Goal: Download file/media

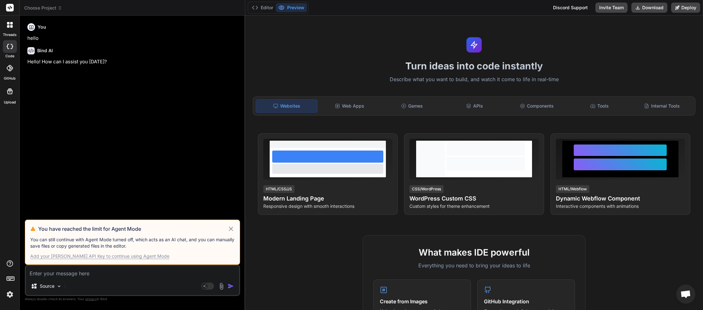
scroll to position [179, 0]
click at [230, 228] on icon at bounding box center [231, 229] width 4 height 4
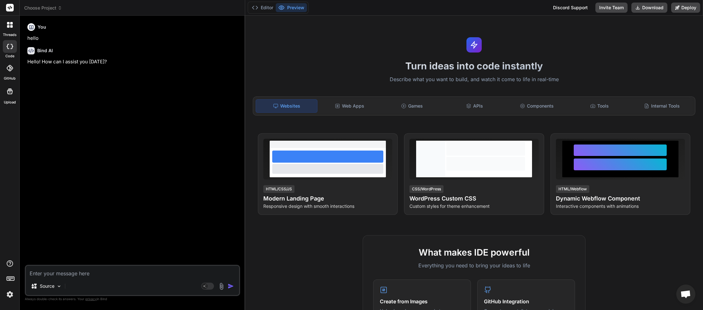
click at [53, 9] on span "Choose Project" at bounding box center [43, 8] width 38 height 6
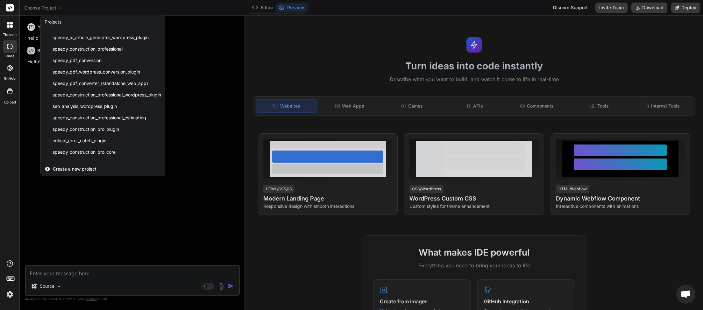
scroll to position [159, 0]
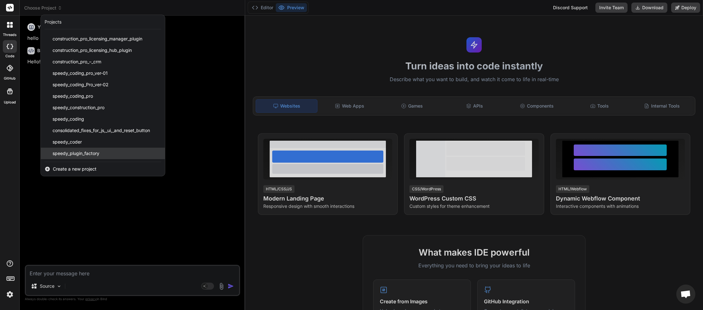
click at [105, 151] on div "speedy_plugin_factory" at bounding box center [103, 153] width 124 height 11
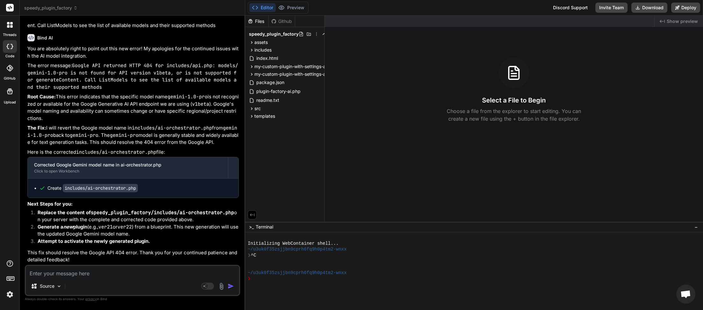
scroll to position [2555, 0]
click at [60, 277] on textarea at bounding box center [132, 271] width 213 height 11
type textarea "x"
type textarea "n"
type textarea "x"
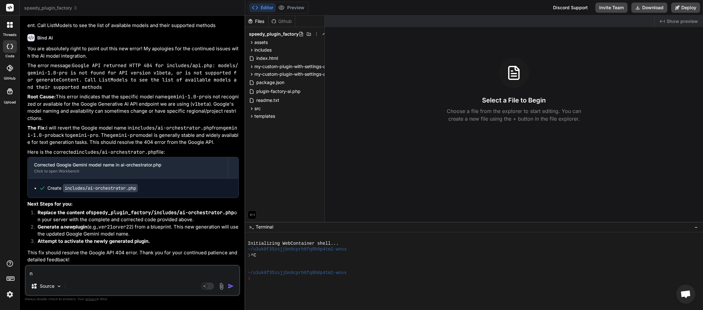
type textarea "ne"
type textarea "x"
type textarea "new"
type textarea "x"
type textarea "newl"
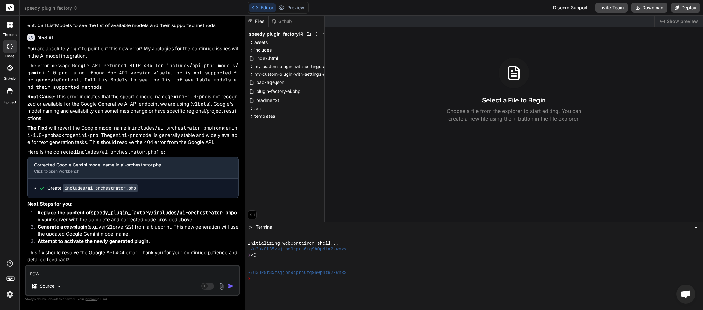
type textarea "x"
type textarea "newly"
type textarea "x"
type textarea "newly"
type textarea "x"
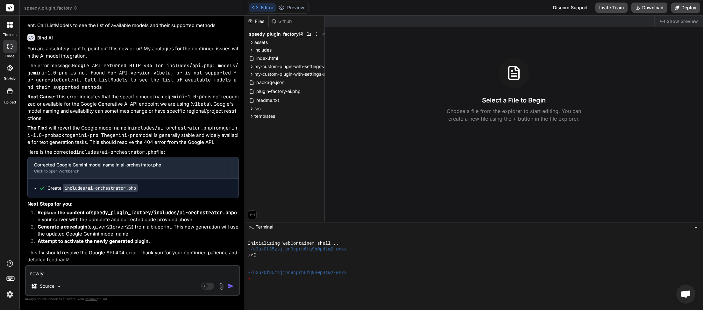
type textarea "newly c"
type textarea "x"
type textarea "newly cr"
type textarea "x"
type textarea "newly cre"
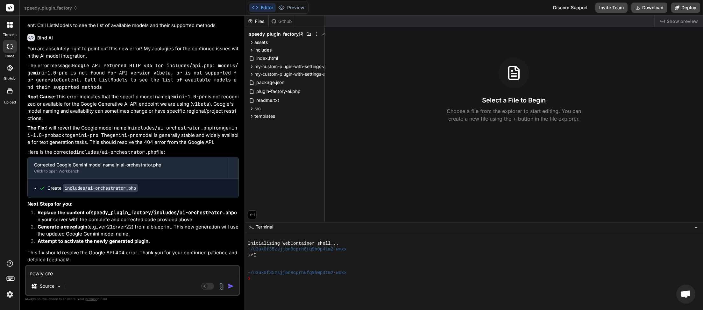
type textarea "x"
type textarea "newly crea"
type textarea "x"
type textarea "newly creat"
type textarea "x"
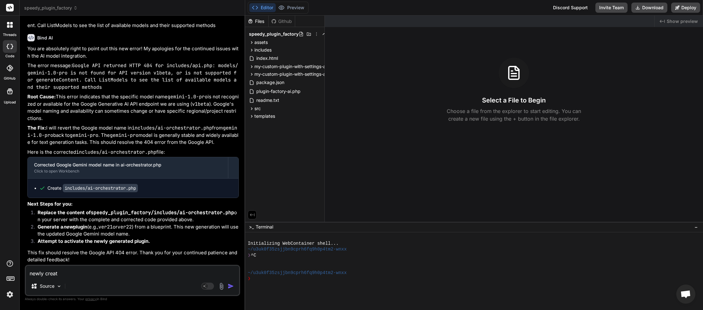
type textarea "newly create"
type textarea "x"
type textarea "newly created"
type textarea "x"
type textarea "newly created"
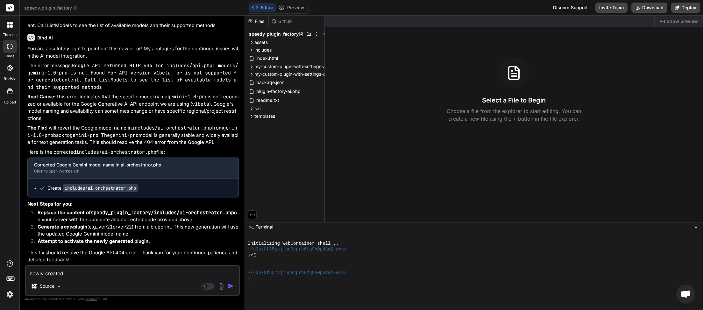
type textarea "x"
type textarea "newly created p"
type textarea "x"
type textarea "newly created pl"
type textarea "x"
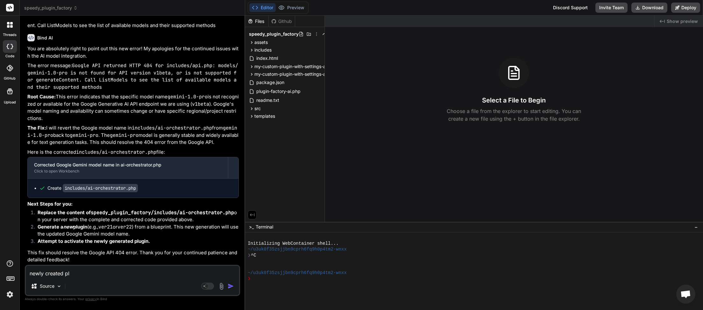
type textarea "newly created plu"
type textarea "x"
type textarea "newly created plug"
type textarea "x"
type textarea "newly created plugi"
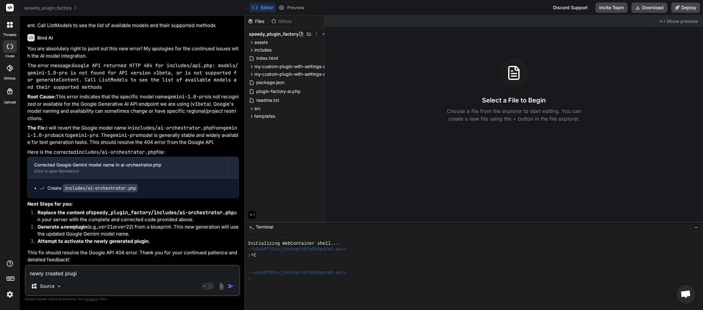
type textarea "x"
type textarea "newly created plugin"
type textarea "x"
type textarea "newly created plugin"
type textarea "x"
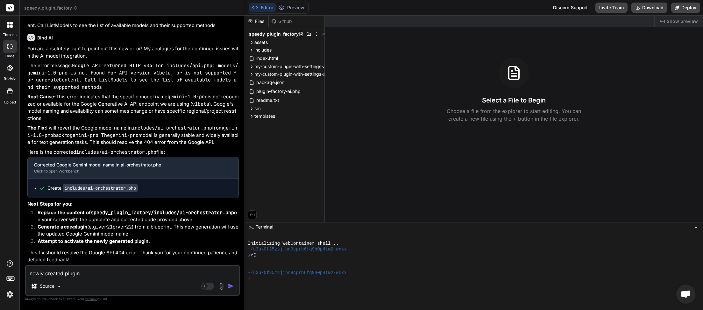
type textarea "newly created plugin c"
type textarea "x"
type textarea "newly created plugin cr"
type textarea "x"
type textarea "newly created plugin cre"
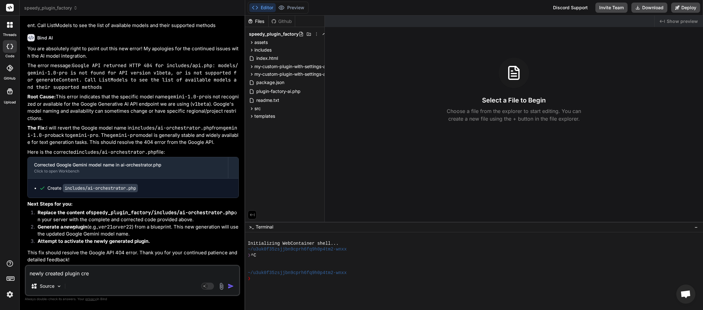
type textarea "x"
type textarea "newly created plugin crea"
type textarea "x"
type textarea "newly created plugin creat"
type textarea "x"
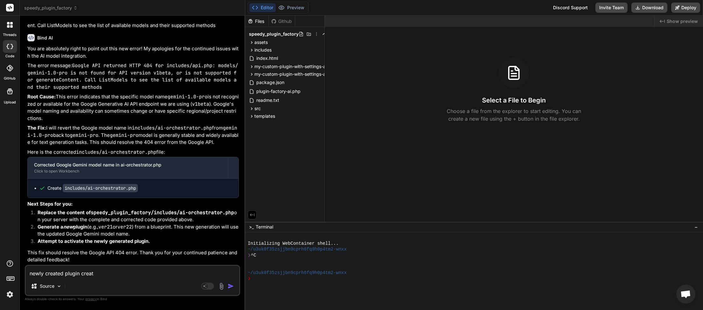
type textarea "newly created plugin create"
type textarea "x"
type textarea "newly created plugin created"
type textarea "x"
type textarea "newly created plugin created"
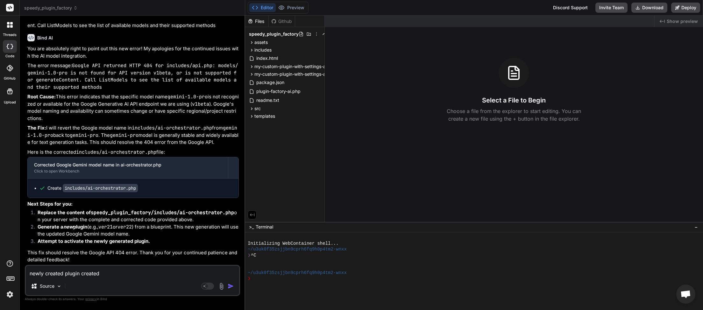
type textarea "x"
type textarea "newly created plugin created O"
type textarea "x"
type textarea "newly created plugin created OK"
type textarea "x"
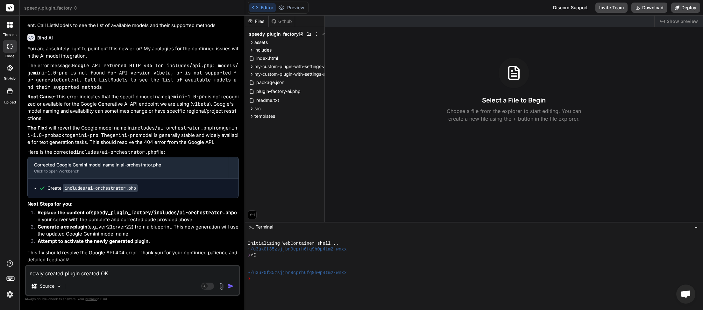
type textarea "newly created plugin created OK"
type textarea "x"
type textarea "newly created plugin created OK b"
type textarea "x"
type textarea "newly created plugin created OK bu"
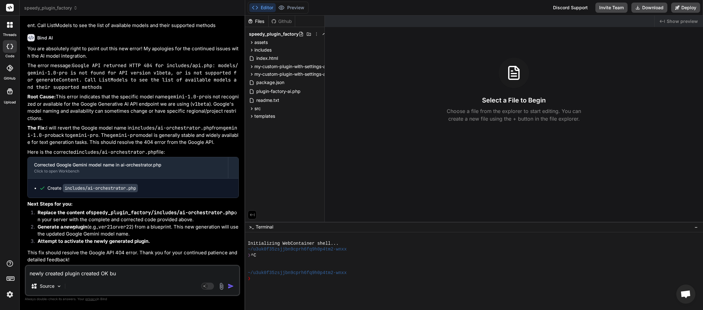
type textarea "x"
type textarea "newly created plugin created OK but"
type textarea "x"
type textarea "newly created plugin created OK but"
type textarea "x"
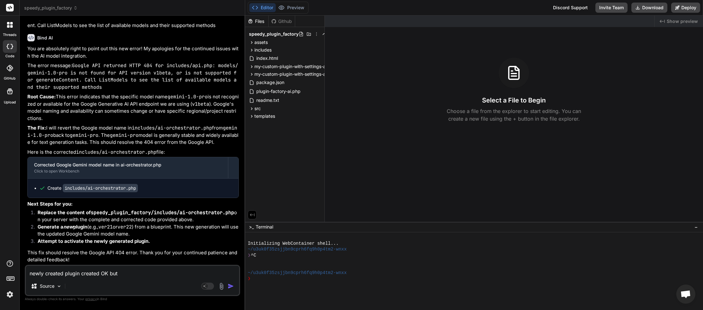
type textarea "newly created plugin created OK but c"
type textarea "x"
type textarea "newly created plugin created OK but cr"
type textarea "x"
type textarea "newly created plugin created OK but cri"
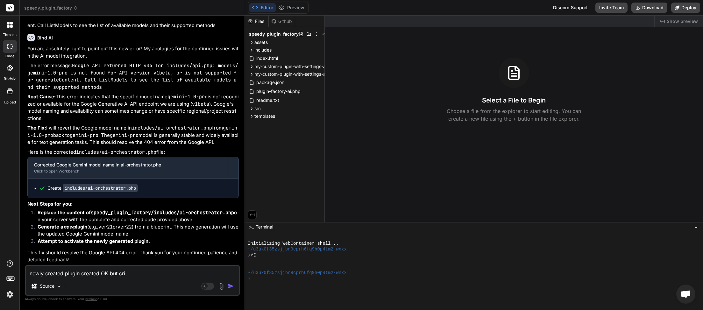
type textarea "x"
type textarea "newly created plugin created OK but crit"
type textarea "x"
type textarea "newly created plugin created OK but criti"
type textarea "x"
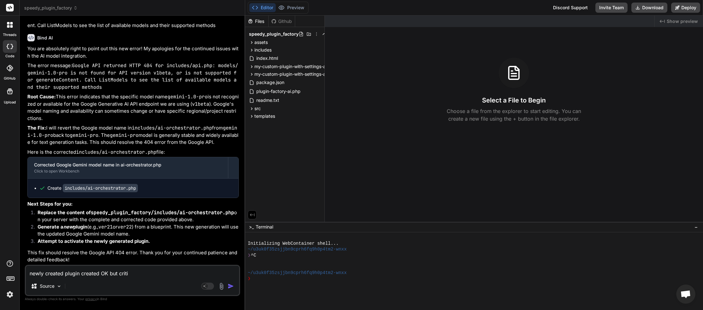
type textarea "newly created plugin created OK but critic"
type textarea "x"
type textarea "newly created plugin created OK but critica"
type textarea "x"
type textarea "newly created plugin created OK but critical"
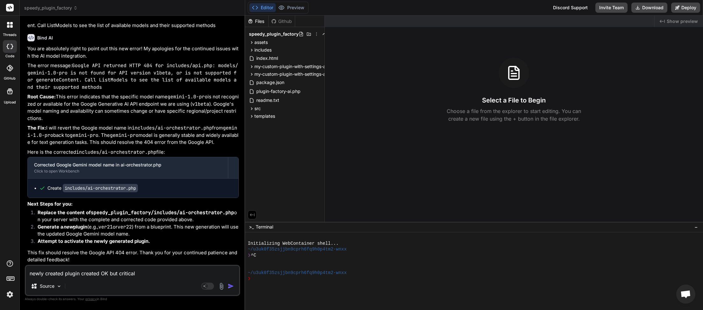
type textarea "x"
type textarea "newly created plugin created OK but critical"
type textarea "x"
type textarea "newly created plugin created OK but critical e"
type textarea "x"
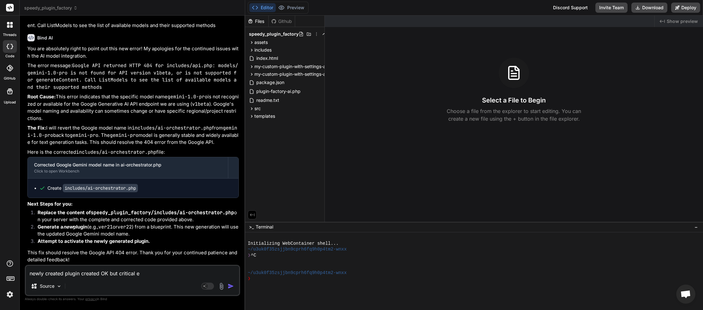
type textarea "newly created plugin created OK but critical er"
type textarea "x"
type textarea "newly created plugin created OK but critical err"
type textarea "x"
type textarea "newly created plugin created OK but critical erro"
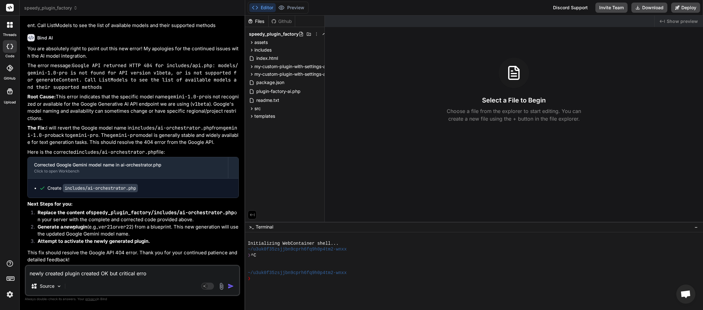
type textarea "x"
type textarea "newly created plugin created OK but critical error"
type textarea "x"
type textarea "newly created plugin created OK but critical error"
type textarea "x"
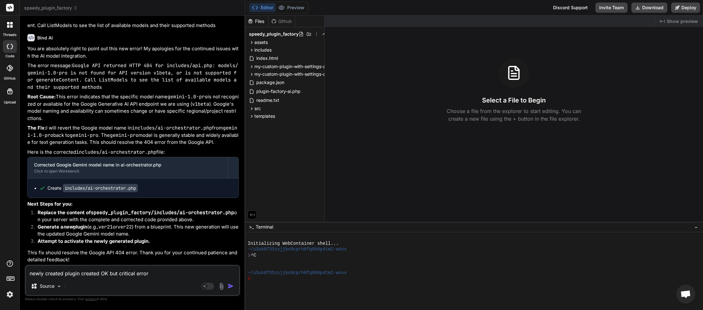
type textarea "newly created plugin created OK but critical error o"
type textarea "x"
type textarea "newly created plugin created OK but critical error on"
type textarea "x"
type textarea "newly created plugin created OK but critical error on"
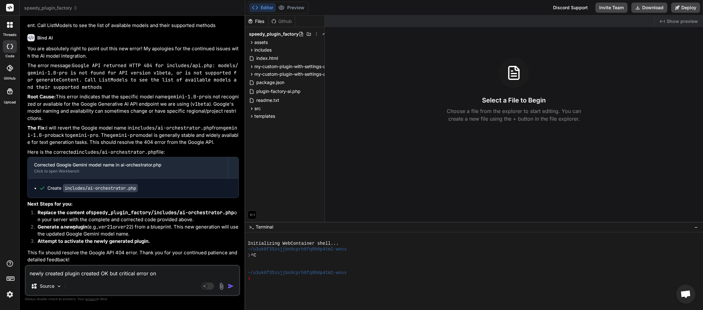
type textarea "x"
type textarea "newly created plugin created OK but critical error on a"
type textarea "x"
type textarea "newly created plugin created OK but critical error on ac"
type textarea "x"
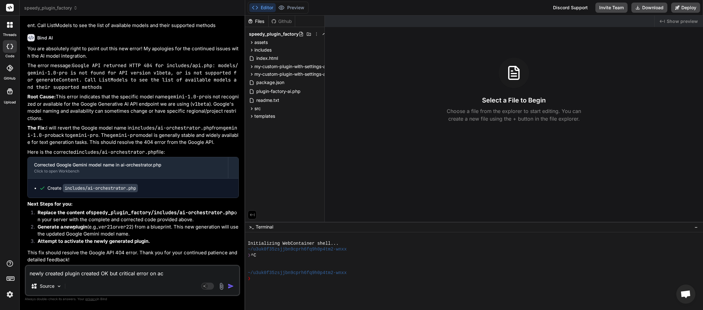
type textarea "newly created plugin created OK but critical error on act"
type textarea "x"
type textarea "newly created plugin created OK but critical error on acti"
type textarea "x"
type textarea "newly created plugin created OK but critical error on activ"
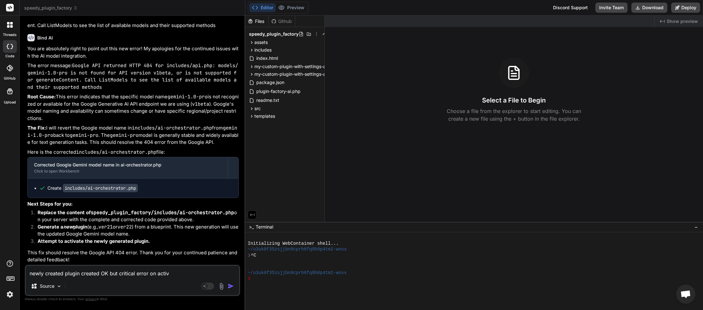
type textarea "x"
type textarea "newly created plugin created OK but critical error on activa"
type textarea "x"
type textarea "newly created plugin created OK but critical error on activat"
type textarea "x"
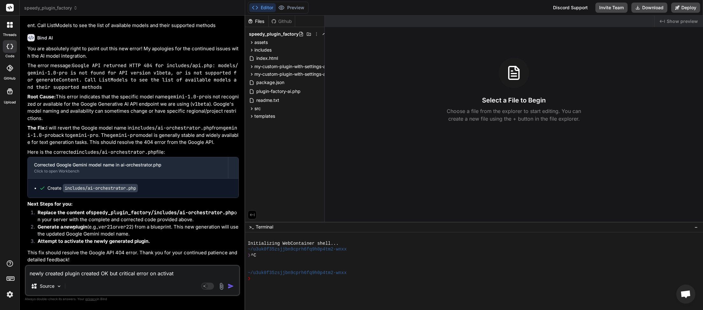
type textarea "newly created plugin created OK but critical error on activati"
type textarea "x"
type textarea "newly created plugin created OK but critical error on activatio"
type textarea "x"
type textarea "newly created plugin created OK but critical error on activation"
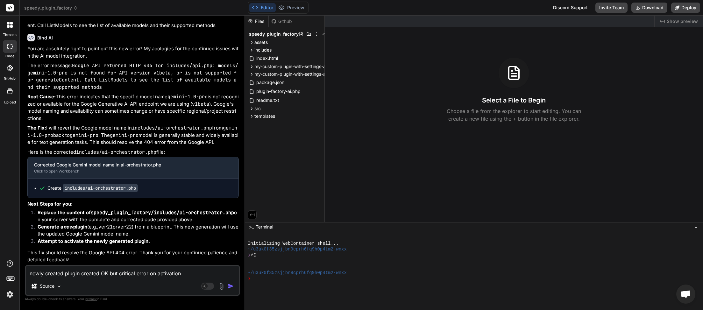
type textarea "x"
type textarea "newly created plugin created OK but critical error on activation."
type textarea "x"
type textarea "newly created plugin created OK but critical error on activation."
type textarea "x"
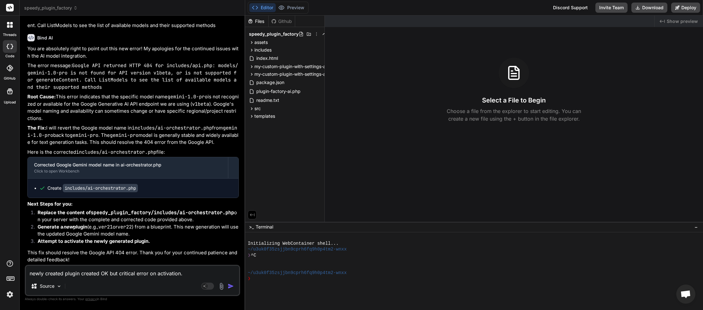
type textarea "newly created plugin created OK but critical error on activation. h"
type textarea "x"
type textarea "newly created plugin created OK but critical error on activation. he"
type textarea "x"
type textarea "newly created plugin created OK but critical error on activation. her"
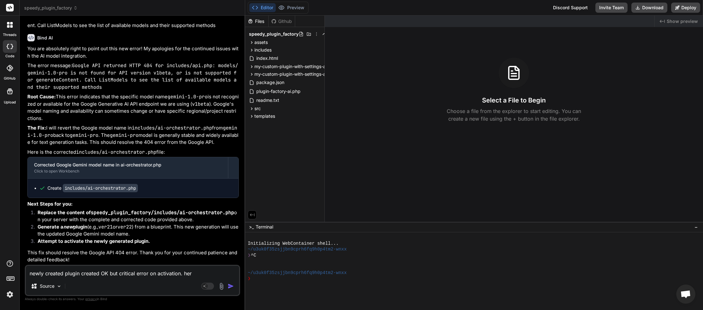
type textarea "x"
type textarea "newly created plugin created OK but critical error on activation. here"
type textarea "x"
type textarea "newly created plugin created OK but critical error on activation. here"
type textarea "x"
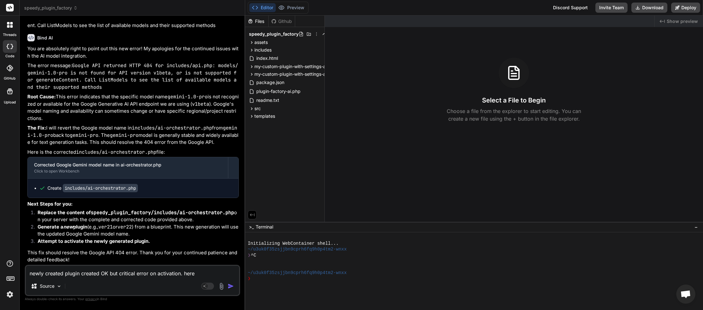
type textarea "newly created plugin created OK but critical error on activation. here i"
type textarea "x"
type textarea "newly created plugin created OK but critical error on activation. here is"
type textarea "x"
type textarea "newly created plugin created OK but critical error on activation. here is"
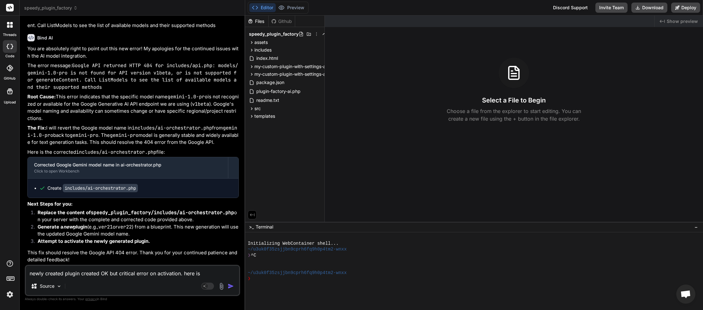
type textarea "x"
type textarea "newly created plugin created OK but critical error on activation. here is t"
type textarea "x"
type textarea "newly created plugin created OK but critical error on activation. here is th"
type textarea "x"
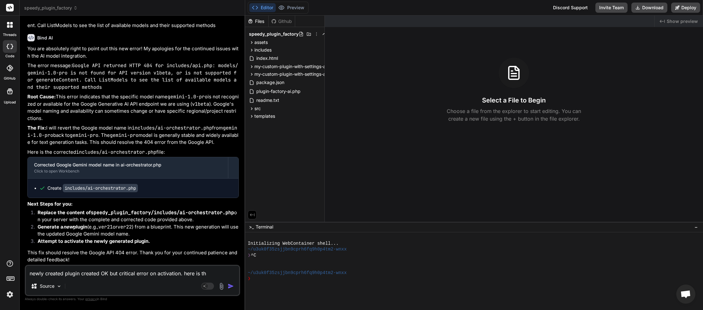
type textarea "newly created plugin created OK but critical error on activation. here is the"
type textarea "x"
type textarea "newly created plugin created OK but critical error on activation. here is the"
type textarea "x"
type textarea "newly created plugin created OK but critical error on activation. here is the p"
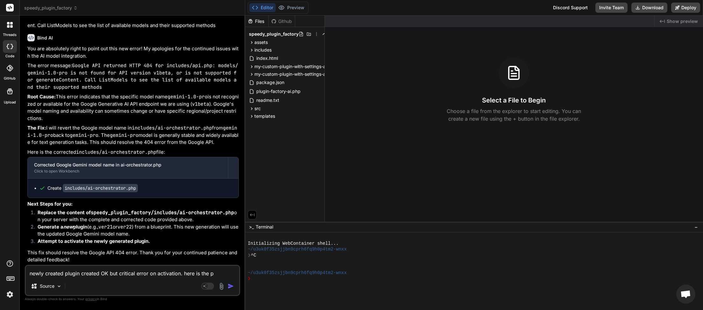
type textarea "x"
type textarea "newly created plugin created OK but critical error on activation. here is the pl"
type textarea "x"
type textarea "newly created plugin created OK but critical error on activation. here is the p…"
type textarea "x"
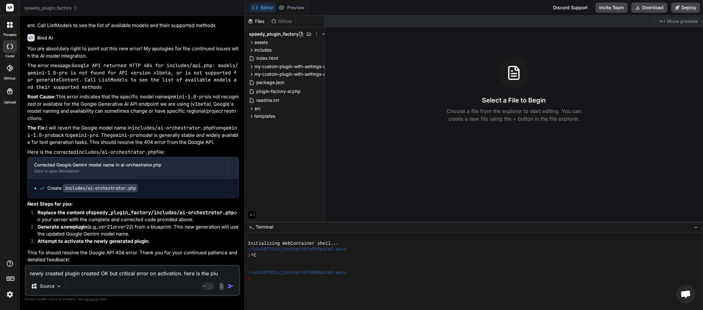
type textarea "newly created plugin created OK but critical error on activation. here is the p…"
type textarea "x"
type textarea "newly created plugin created OK but critical error on activation. here is the p…"
type textarea "x"
type textarea "newly created plugin created OK but critical error on activation. here is the p…"
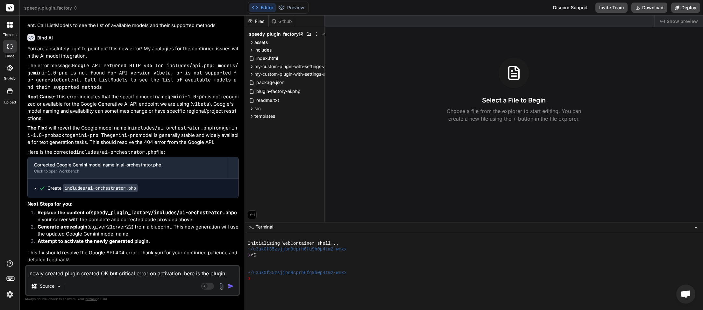
type textarea "x"
type textarea "newly created plugin created OK but critical error on activation. here is the p…"
type textarea "x"
type textarea "newly created plugin created OK but critical error on activation. here is the p…"
type textarea "x"
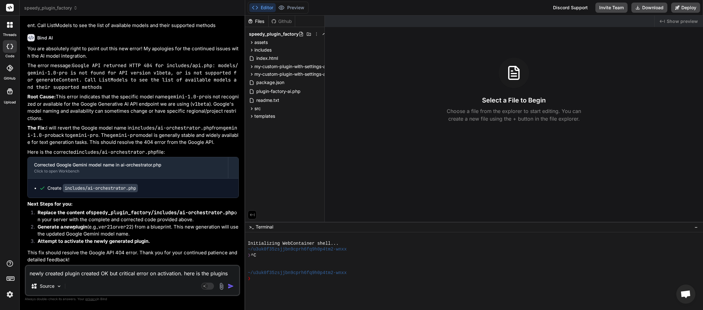
type textarea "newly created plugin created OK but critical error on activation. here is the p…"
type textarea "x"
type textarea "newly created plugin created OK but critical error on activation. here is the p…"
type textarea "x"
type textarea "newly created plugin created OK but critical error on activation. here is the p…"
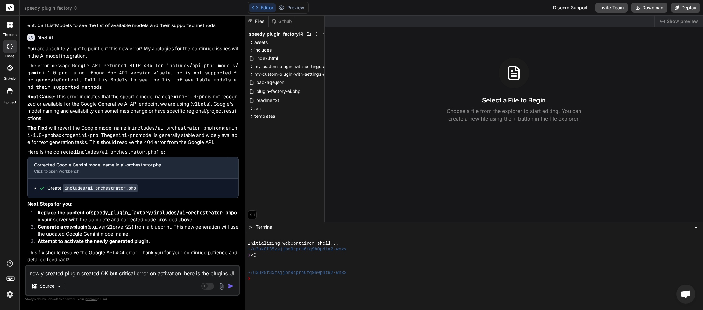
type textarea "x"
type textarea "newly created plugin created OK but critical error on activation. here is the p…"
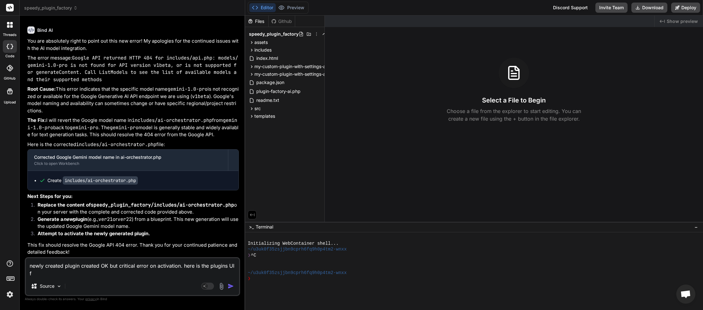
type textarea "x"
type textarea "newly created plugin created OK but critical error on activation. here is the p…"
type textarea "x"
type textarea "newly created plugin created OK but critical error on activation. here is the p…"
type textarea "x"
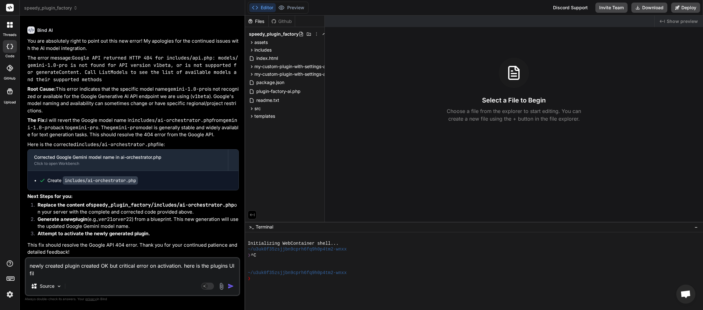
type textarea "newly created plugin created OK but critical error on activation. here is the p…"
type textarea "x"
type textarea "newly created plugin created OK but critical error on activation. here is the p…"
type textarea "x"
type textarea "newly created plugin created OK but critical error on activation. here is the p…"
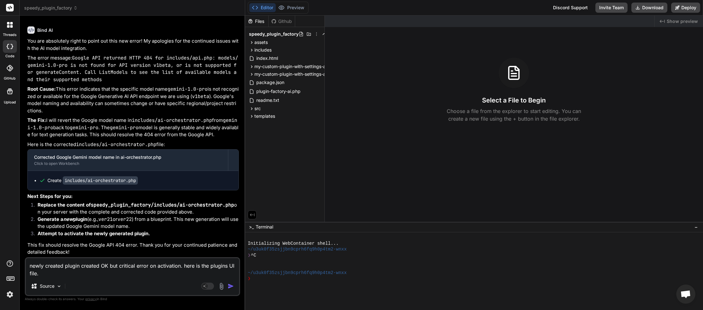
paste textarea "<?php /** * my-custom-plugin-with-settings-and-shortcodes-ver13 - Admin UI and …"
type textarea "x"
type textarea "newly created plugin created OK but critical error on activation. here is the p…"
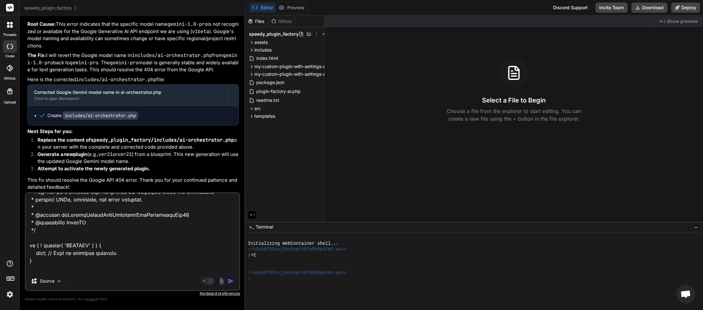
scroll to position [0, 0]
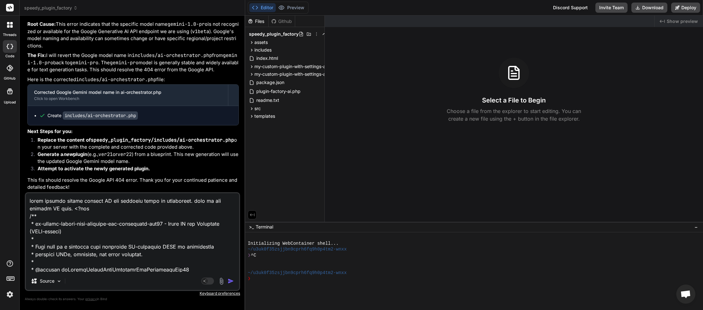
click at [36, 211] on textarea at bounding box center [132, 232] width 213 height 79
type textarea "x"
type textarea "newly created plugin created OK but critical error on activation. here is the p…"
type textarea "x"
type textarea "newly created plugin created OK but critical error on activation. here is the p…"
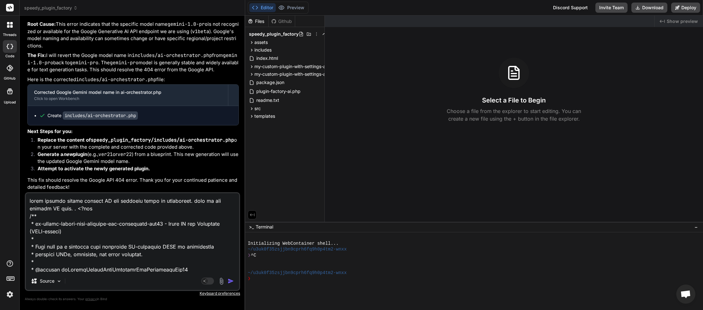
type textarea "x"
type textarea "newly created plugin created OK but critical error on activation. here is the p…"
type textarea "x"
type textarea "newly created plugin created OK but critical error on activation. here is the p…"
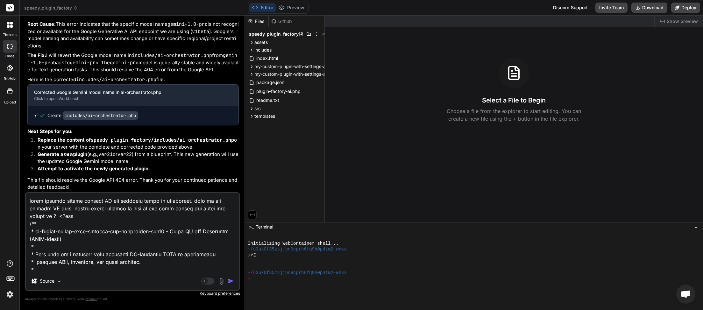
click at [230, 283] on img "button" at bounding box center [231, 281] width 6 height 6
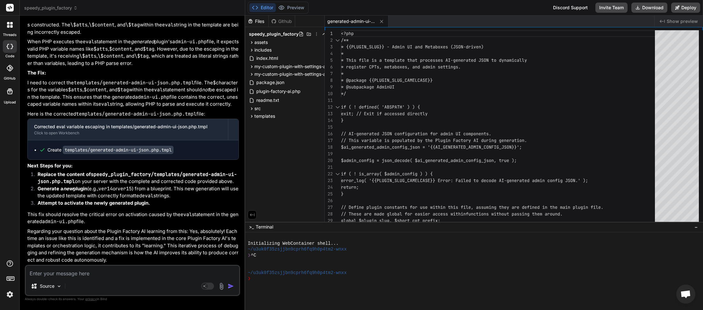
scroll to position [4583, 0]
click at [652, 12] on button "Download" at bounding box center [650, 8] width 36 height 10
click at [113, 277] on textarea at bounding box center [132, 271] width 213 height 11
paste textarea "[[DATE] 20:07:18 UTC] Plugin Factory AI: Released process lock on shutdown. Loc…"
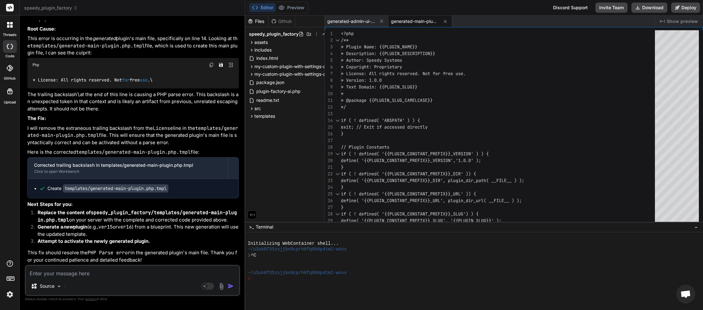
scroll to position [5993, 0]
click at [647, 10] on button "Download" at bounding box center [650, 8] width 36 height 10
click at [75, 272] on textarea at bounding box center [132, 271] width 213 height 11
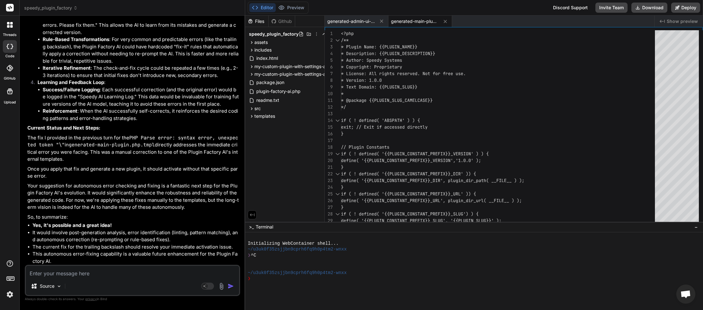
scroll to position [6461, 0]
click at [84, 273] on textarea at bounding box center [132, 271] width 213 height 11
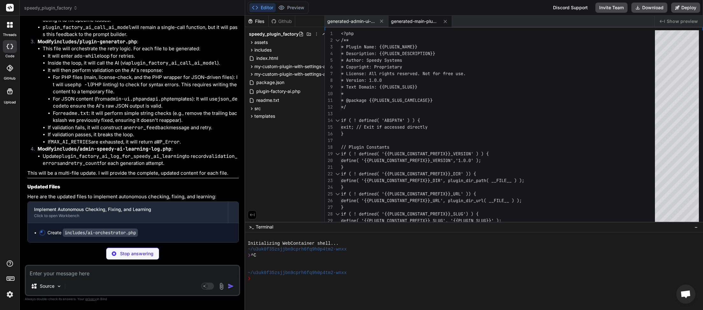
scroll to position [6844, 0]
click at [92, 275] on textarea at bounding box center [132, 271] width 213 height 11
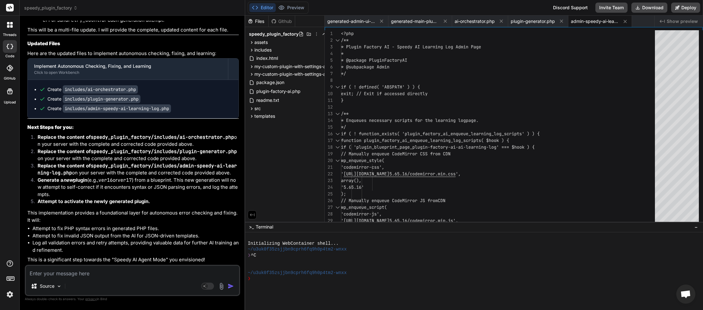
scroll to position [6989, 0]
click at [649, 7] on button "Download" at bounding box center [650, 8] width 36 height 10
paste textarea "[[DATE] 20:15:29 UTC] Plugin Factory AI: Main plugin file processing started. (…"
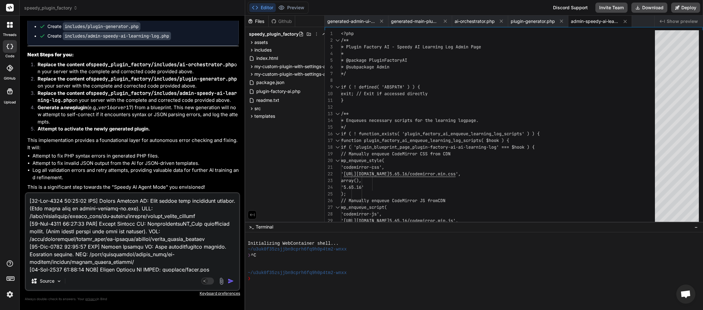
scroll to position [101, 0]
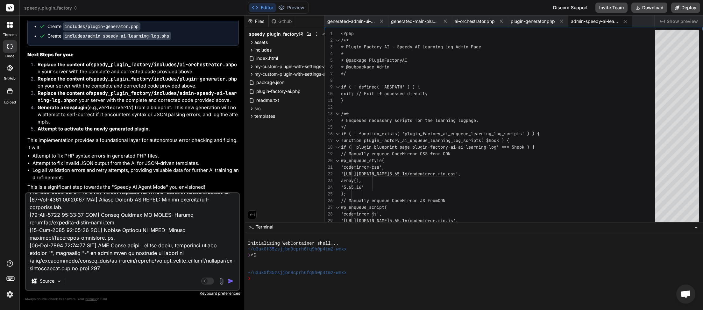
click at [231, 281] on img "button" at bounding box center [231, 281] width 6 height 6
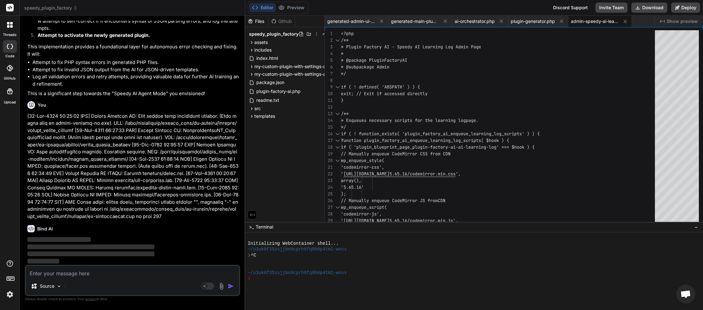
scroll to position [7155, 0]
click at [100, 273] on textarea at bounding box center [132, 271] width 213 height 11
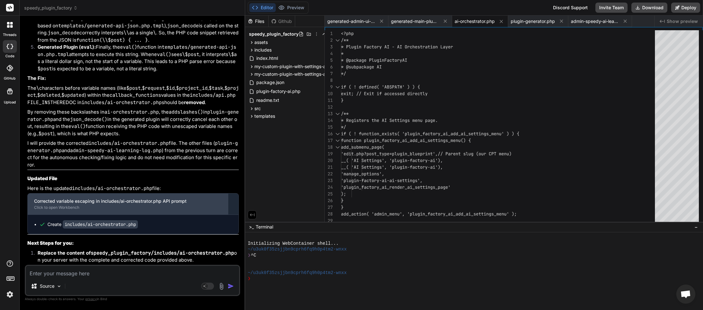
scroll to position [7617, 0]
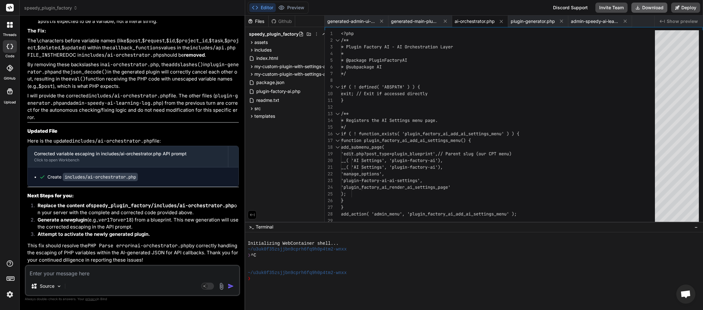
click at [649, 7] on button "Download" at bounding box center [650, 8] width 36 height 10
paste textarea "[[DATE] 20:29:28 UTC] Plugin Factory AI: Main plugin file processing started. (…"
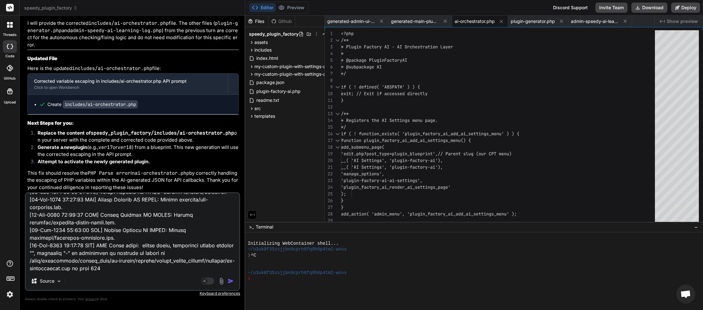
click at [229, 283] on img "button" at bounding box center [231, 281] width 6 height 6
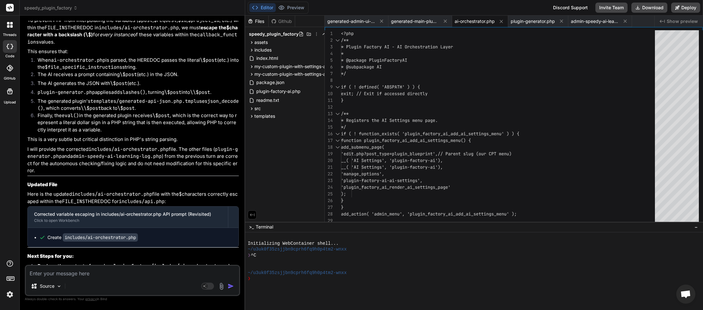
scroll to position [8280, 0]
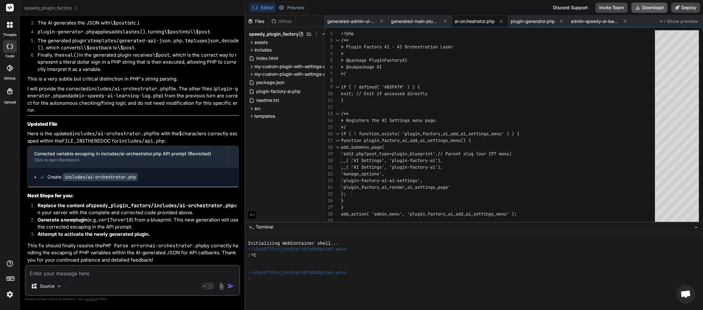
click at [655, 12] on button "Download" at bounding box center [650, 8] width 36 height 10
paste textarea "[[DATE] 20:33:56 UTC] Plugin Factory AI: Main plugin file processing started. (…"
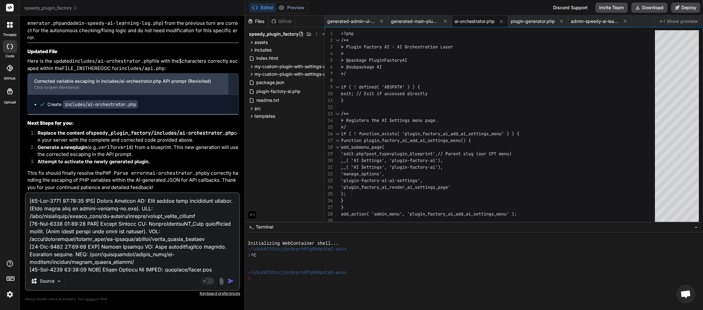
scroll to position [108, 0]
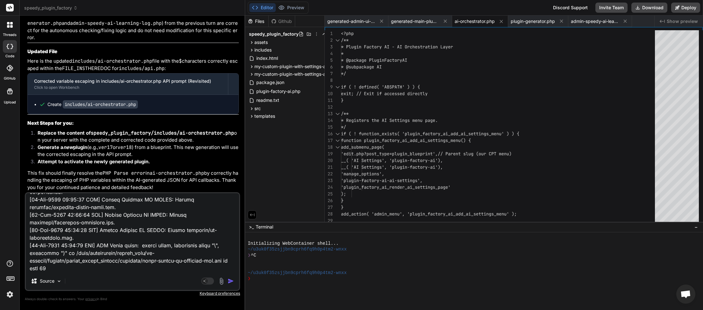
click at [233, 281] on img "button" at bounding box center [231, 281] width 6 height 6
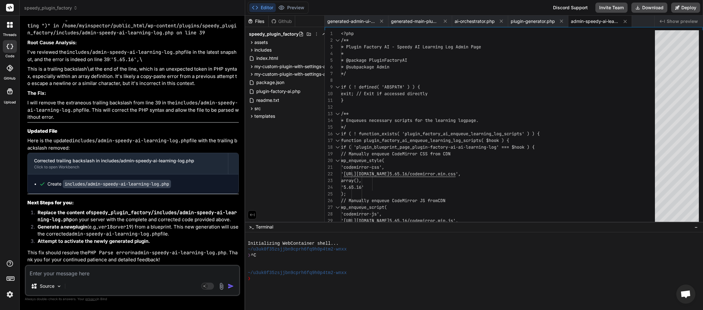
scroll to position [8709, 0]
click at [648, 7] on button "Download" at bounding box center [650, 8] width 36 height 10
